Goal: Task Accomplishment & Management: Manage account settings

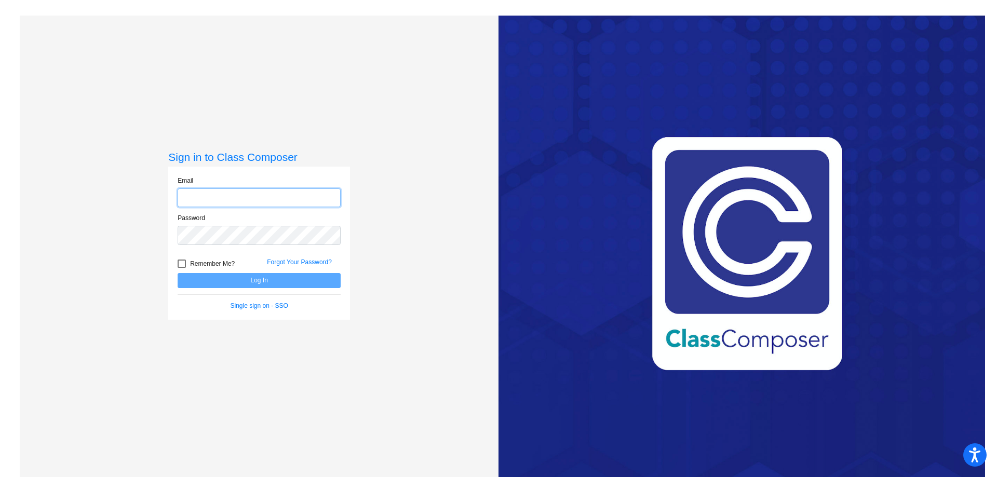
type input "[EMAIL_ADDRESS][DOMAIN_NAME]"
click at [258, 285] on button "Log In" at bounding box center [259, 280] width 163 height 15
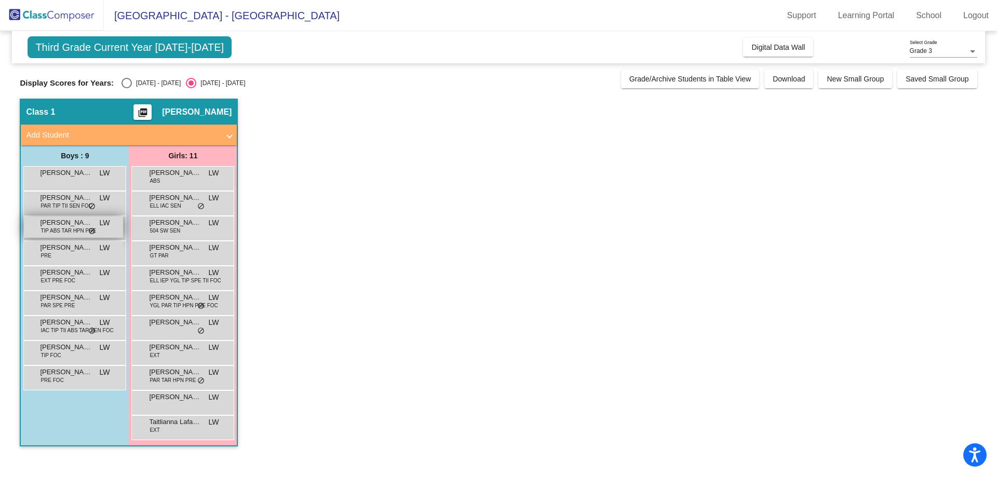
click at [55, 229] on span "TIP ABS TAR HPN PRE" at bounding box center [69, 231] width 56 height 8
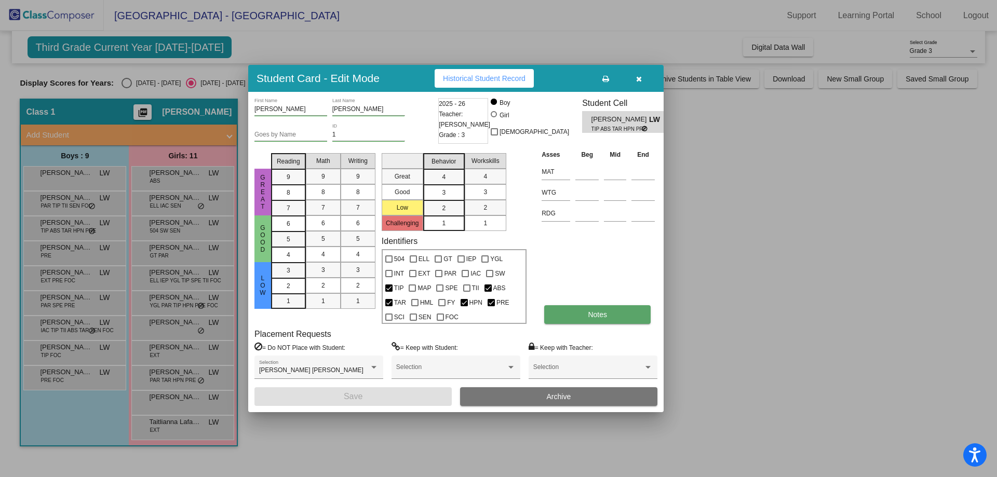
click at [594, 315] on span "Notes" at bounding box center [597, 315] width 19 height 8
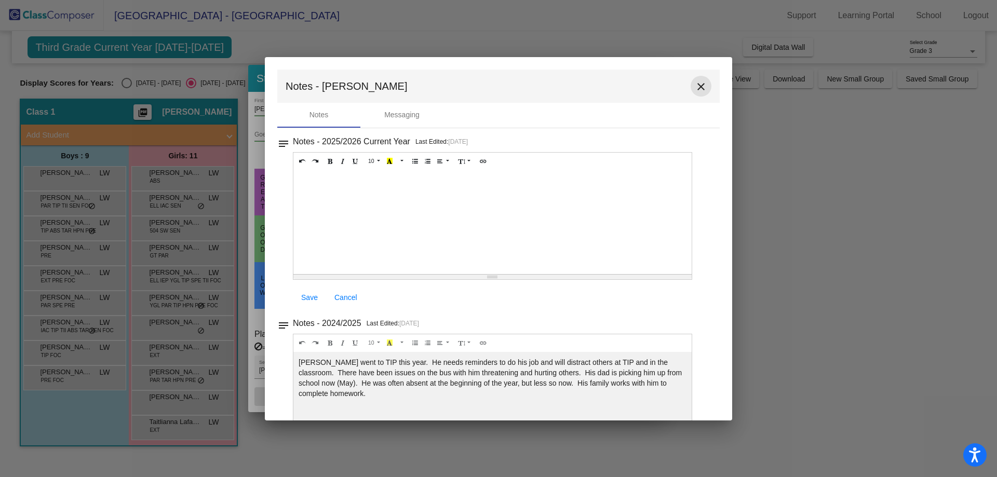
click at [701, 84] on mat-icon "close" at bounding box center [701, 87] width 12 height 12
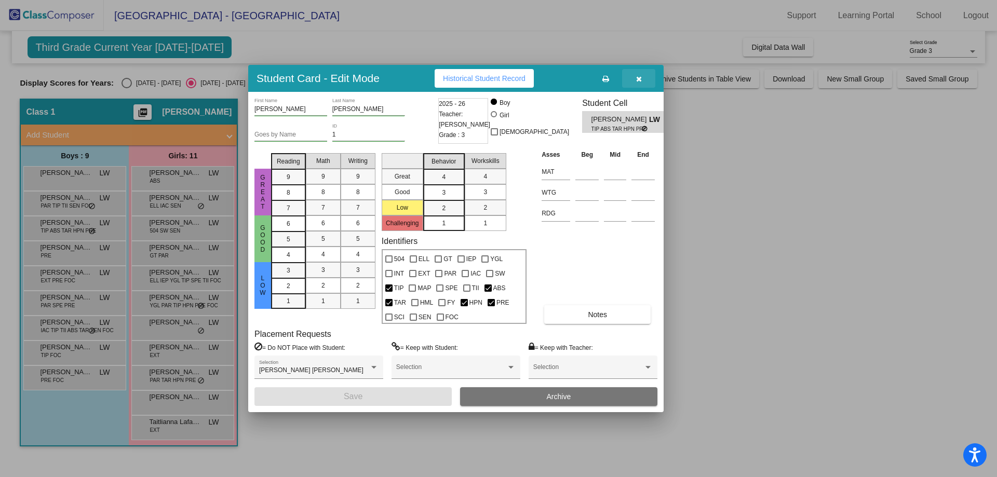
click at [638, 80] on icon "button" at bounding box center [639, 78] width 6 height 7
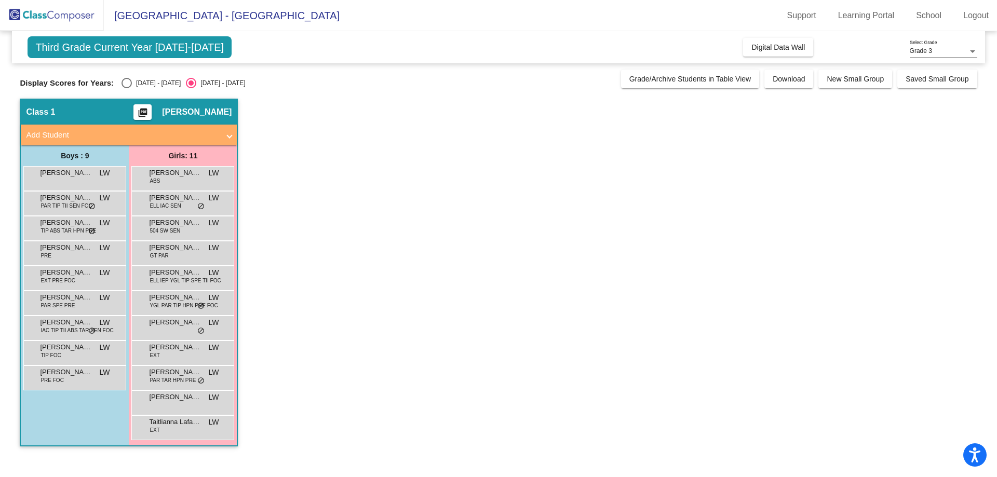
click at [399, 196] on app-classroom "Class 1 picture_as_pdf [PERSON_NAME] Add Student First Name Last Name Student I…" at bounding box center [498, 278] width 957 height 358
